Goal: Transaction & Acquisition: Download file/media

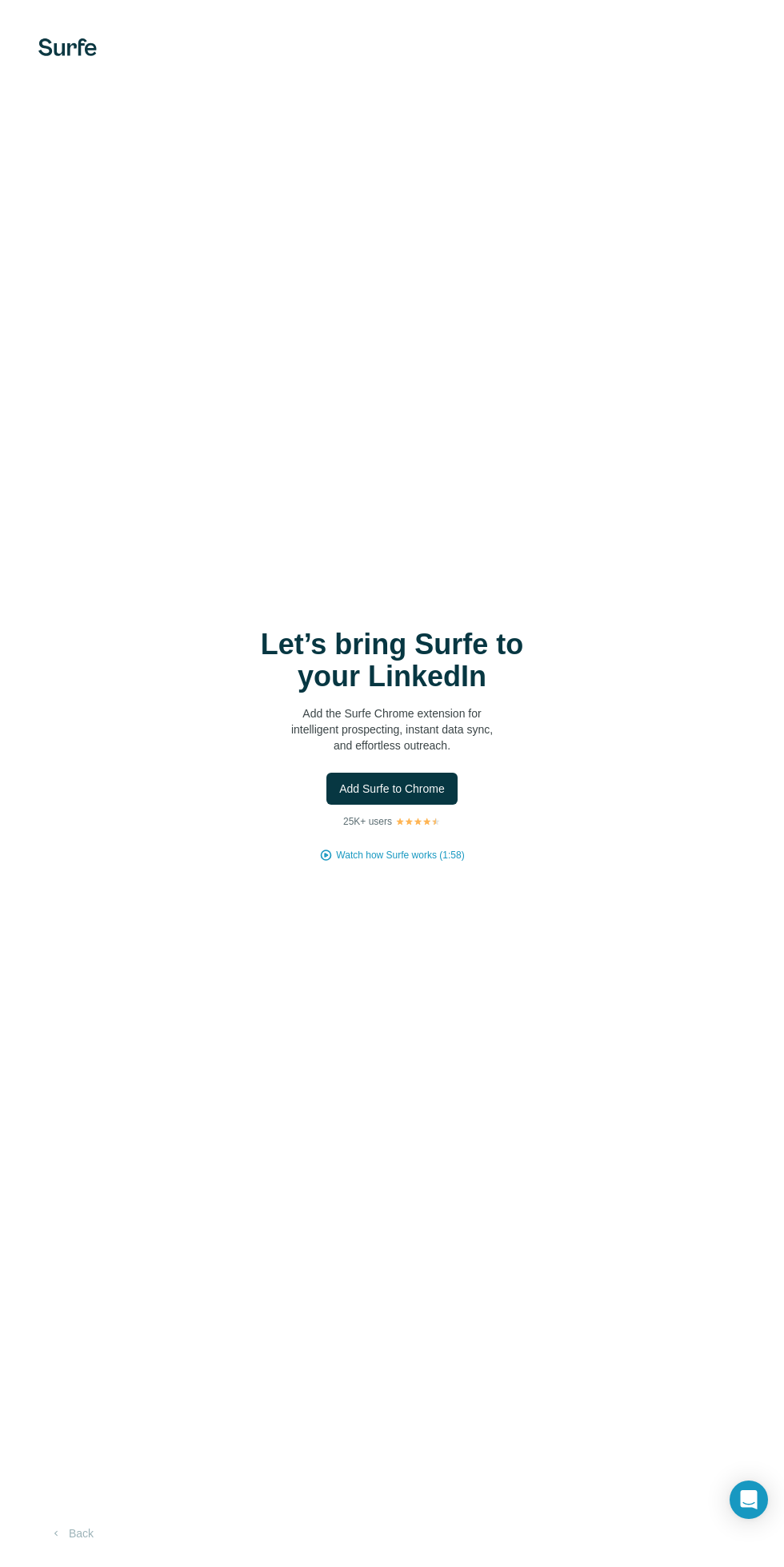
click at [442, 797] on span "Add Surfe to Chrome" at bounding box center [392, 789] width 105 height 16
